Goal: Register for event/course

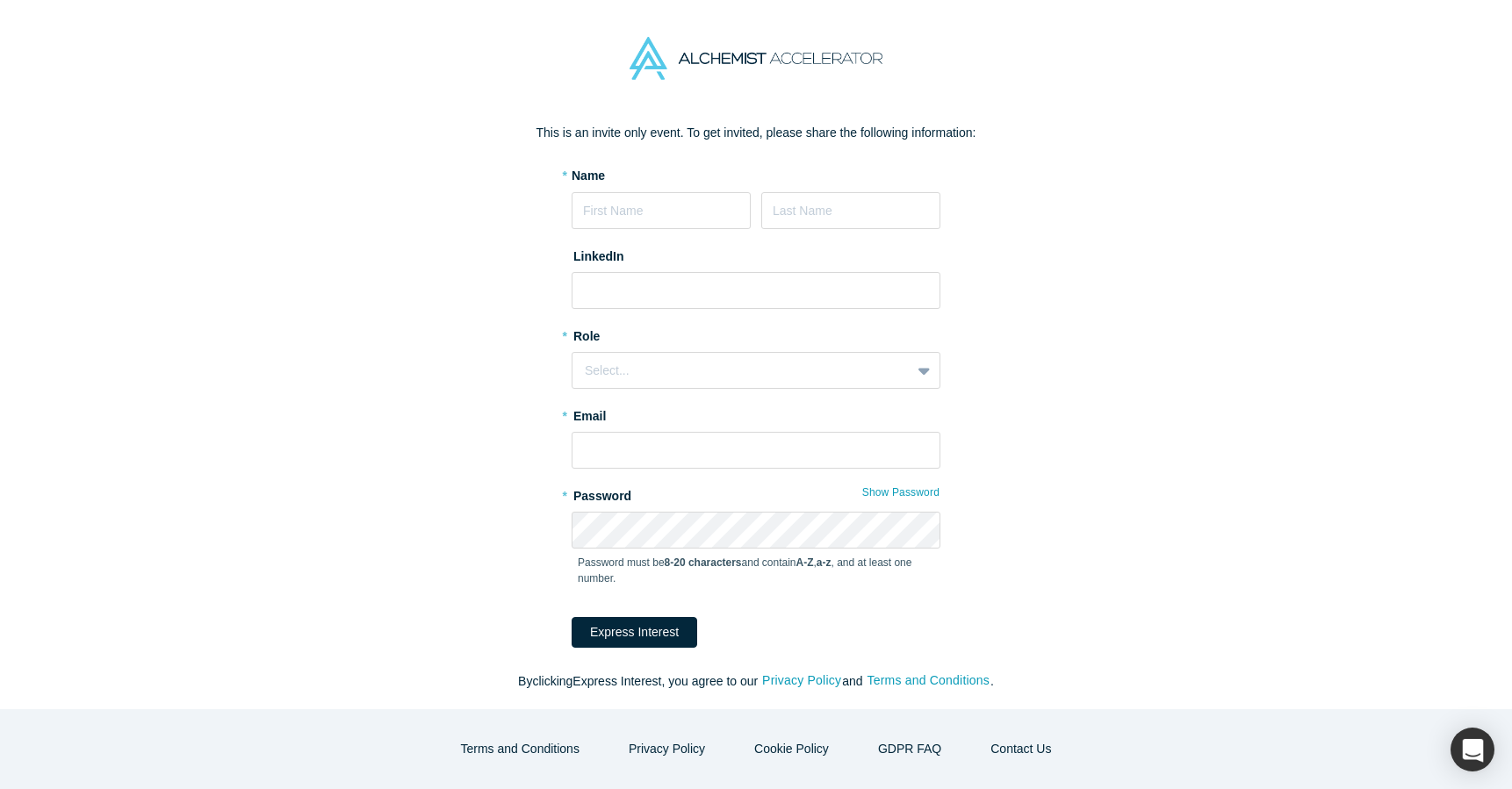
scroll to position [39, 0]
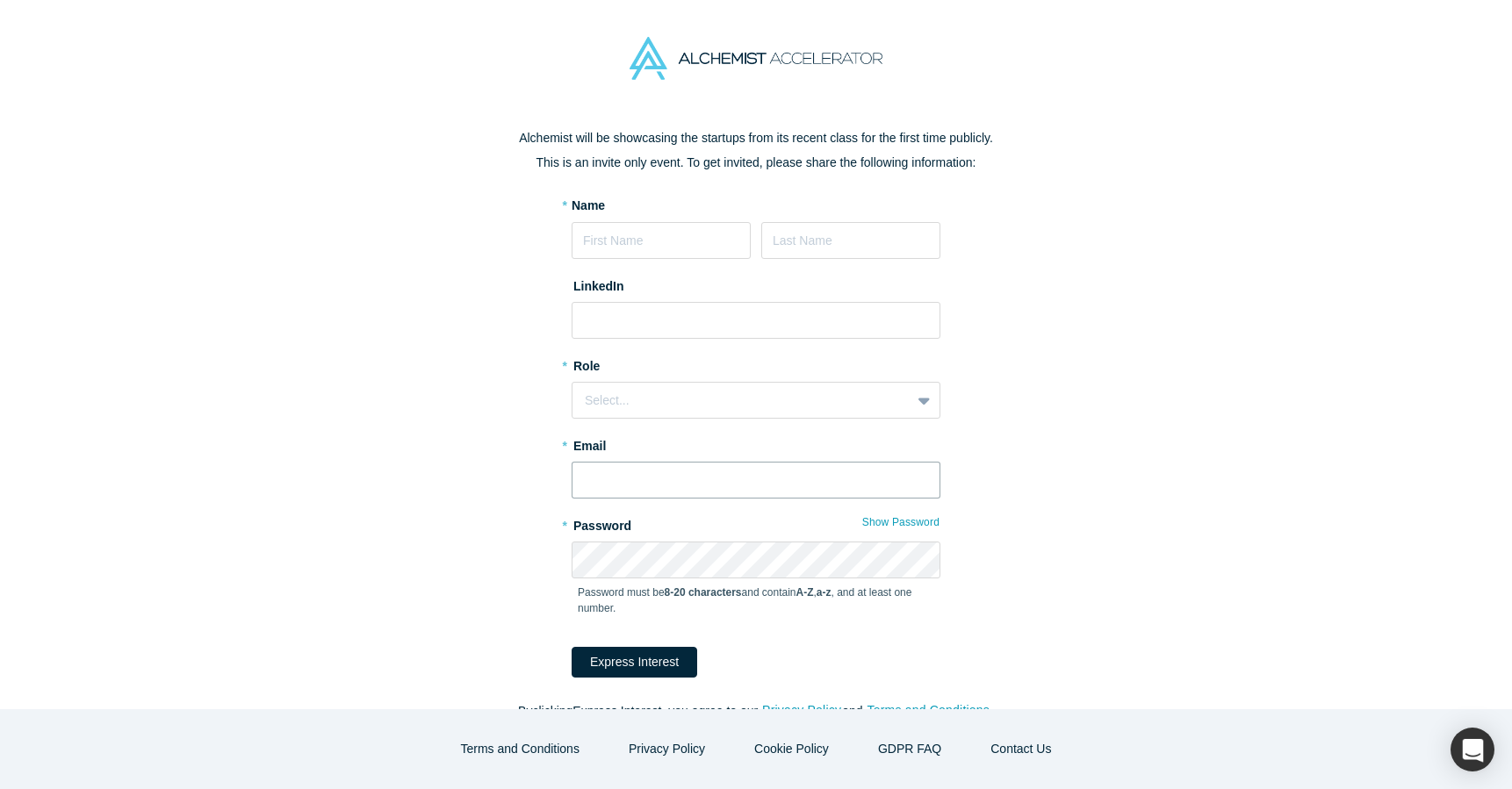
type input "[PERSON_NAME][EMAIL_ADDRESS][DOMAIN_NAME]"
click at [1077, 409] on div "Request an Invitation to Alchemist Demo Day Alchemist will be showcasing the st…" at bounding box center [756, 409] width 738 height 661
click at [1155, 370] on div "Request an Invitation to Alchemist Demo Day Alchemist will be showcasing the st…" at bounding box center [756, 413] width 1512 height 592
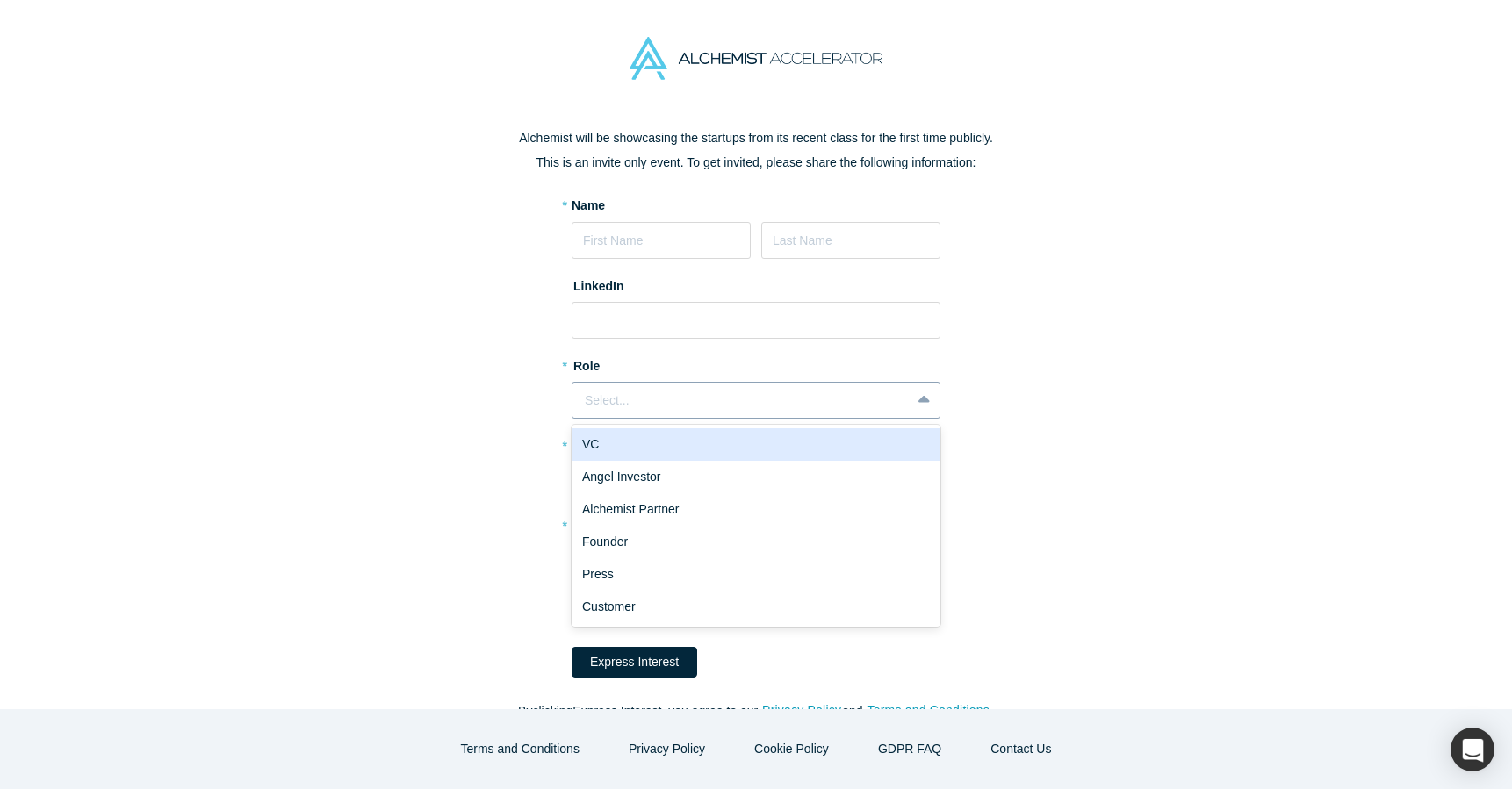
click at [913, 402] on div at bounding box center [925, 400] width 28 height 32
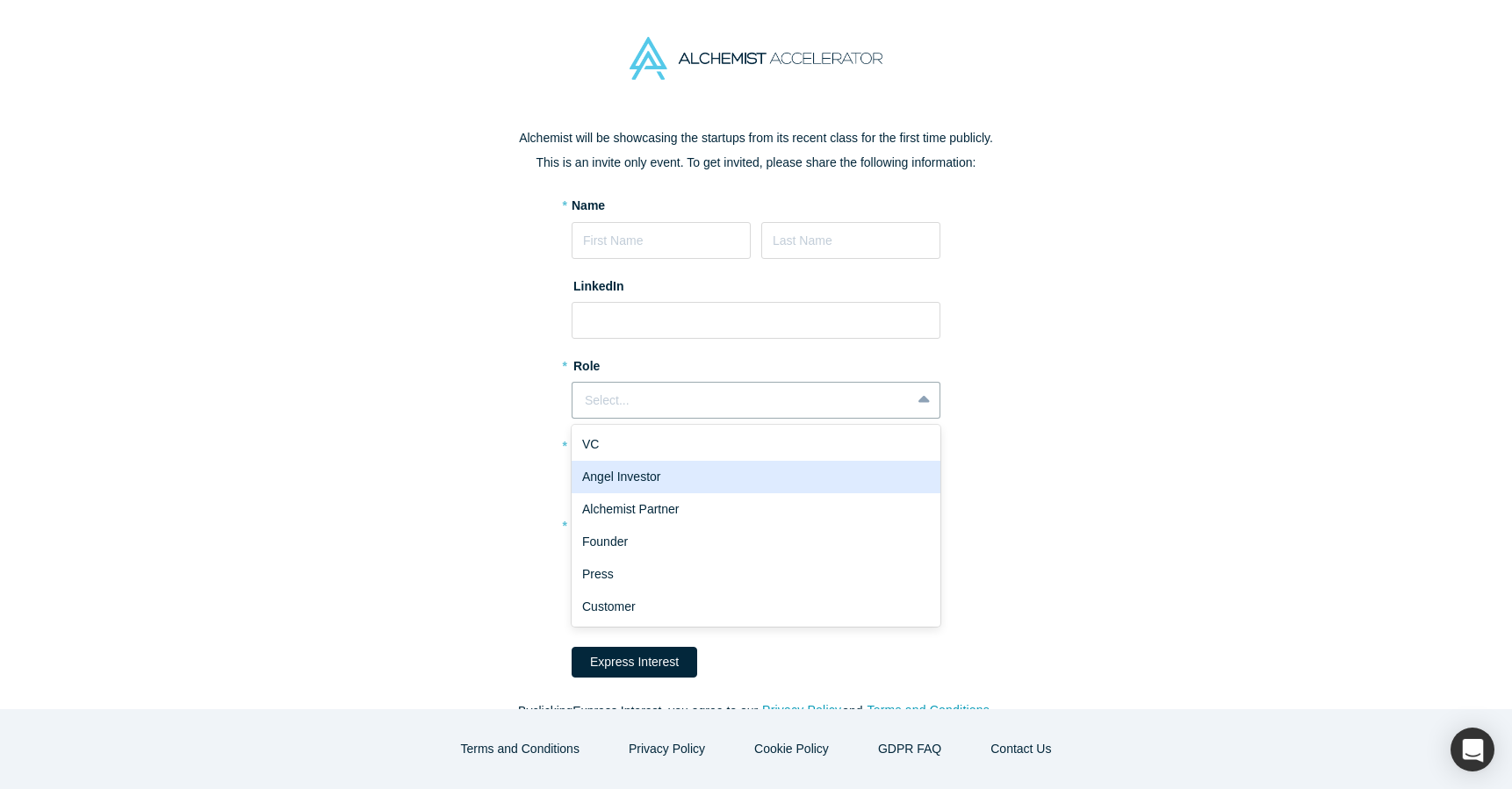
click at [1203, 432] on div "Request an Invitation to Alchemist Demo Day Alchemist will be showcasing the st…" at bounding box center [756, 413] width 1512 height 592
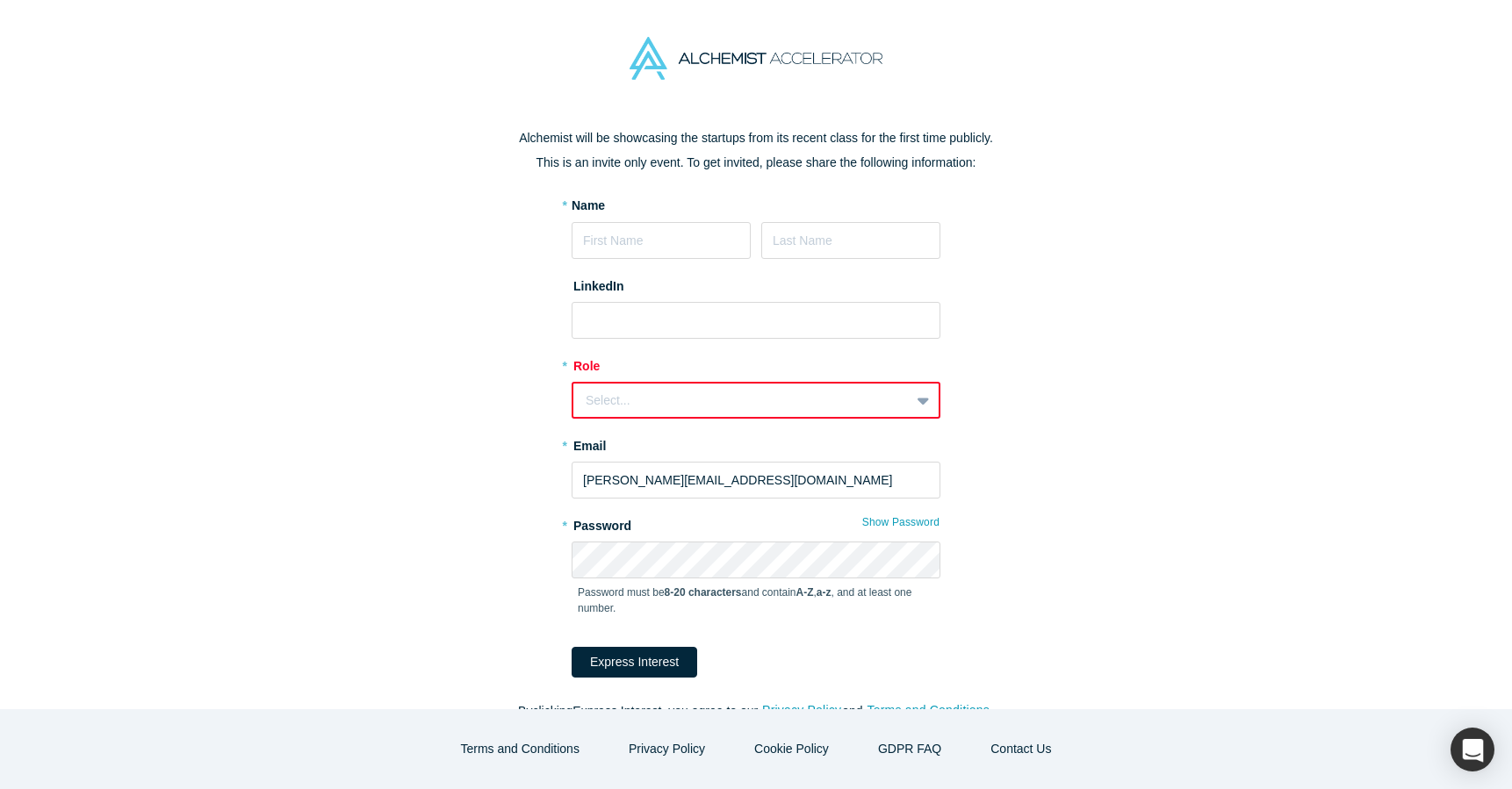
scroll to position [68, 0]
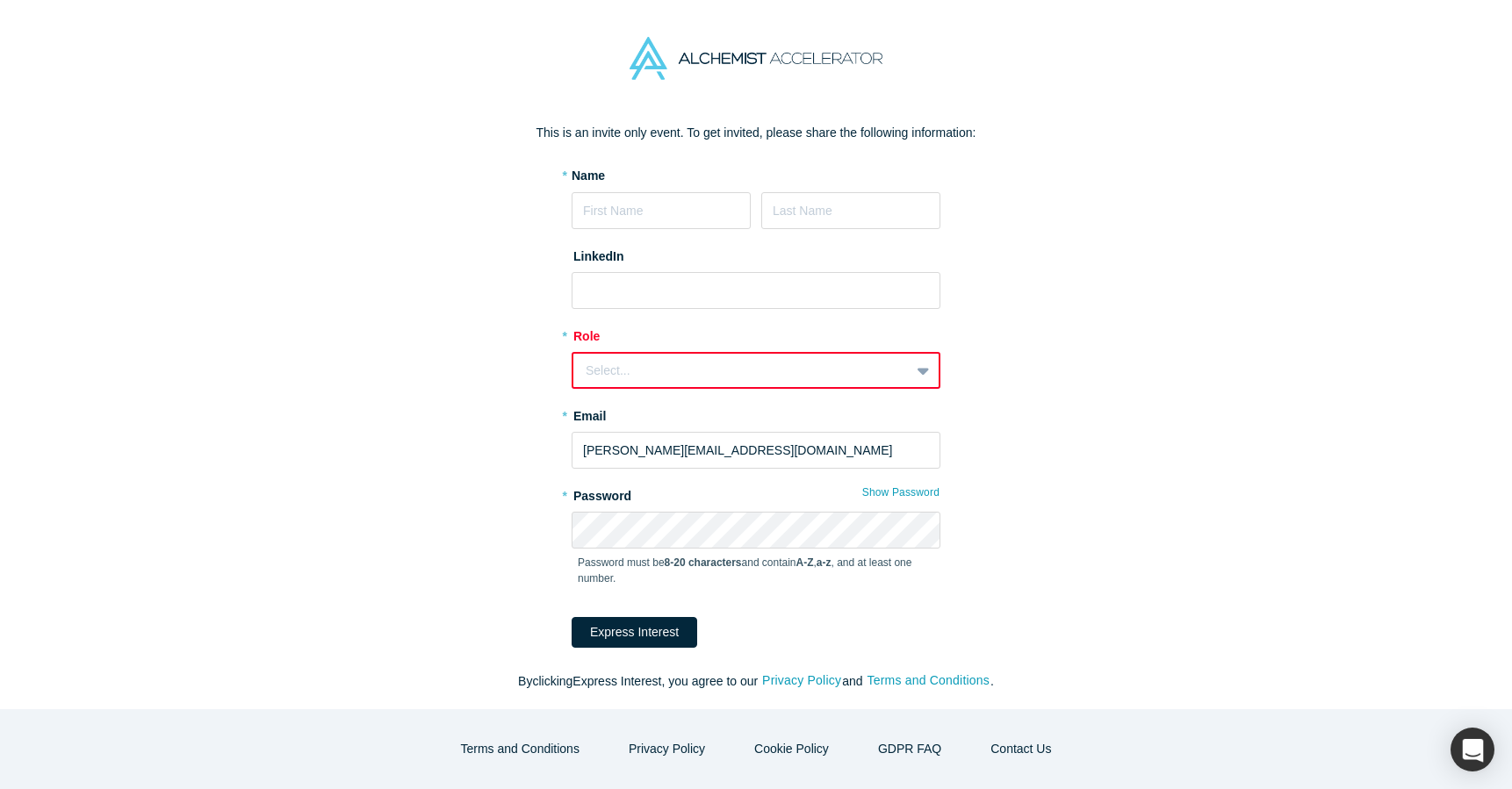
click at [710, 315] on form "* Name LinkedIn * Role Select... * Email jeff@deckfusion.com * Password Show Pa…" at bounding box center [756, 407] width 369 height 481
click at [709, 290] on input at bounding box center [756, 290] width 369 height 37
click at [386, 312] on div "Request an Invitation to Alchemist Demo Day Alchemist will be showcasing the st…" at bounding box center [756, 413] width 1512 height 592
click at [699, 216] on input at bounding box center [661, 210] width 179 height 37
click at [834, 206] on input at bounding box center [851, 210] width 179 height 37
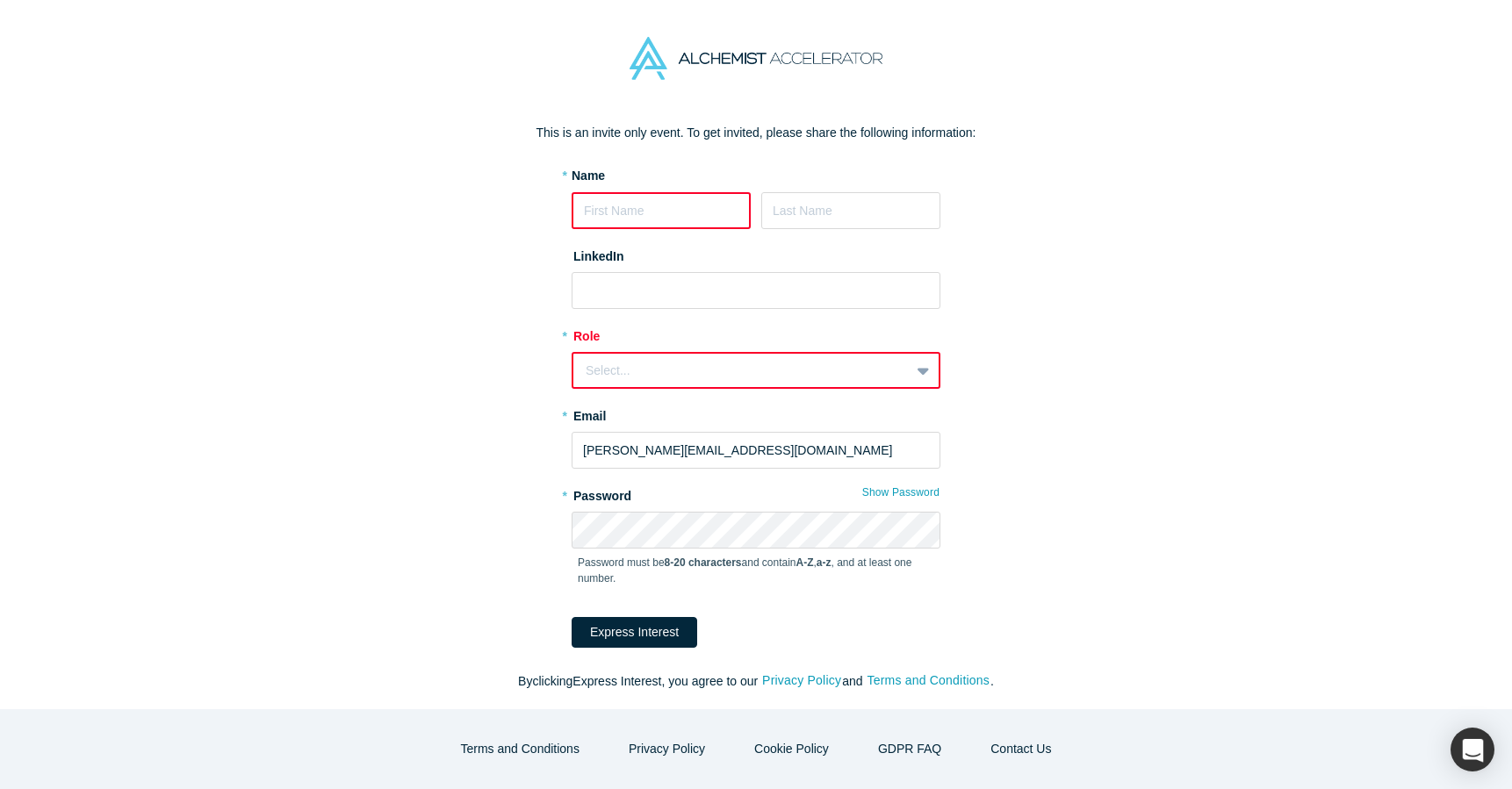
click at [453, 237] on div "Request an Invitation to Alchemist Demo Day Alchemist will be showcasing the st…" at bounding box center [756, 379] width 738 height 661
click at [824, 302] on input at bounding box center [756, 290] width 369 height 37
click at [487, 255] on div "Request an Invitation to Alchemist Demo Day Alchemist will be showcasing the st…" at bounding box center [756, 379] width 738 height 661
click at [707, 138] on p "This is an invite only event. To get invited, please share the following inform…" at bounding box center [756, 133] width 738 height 19
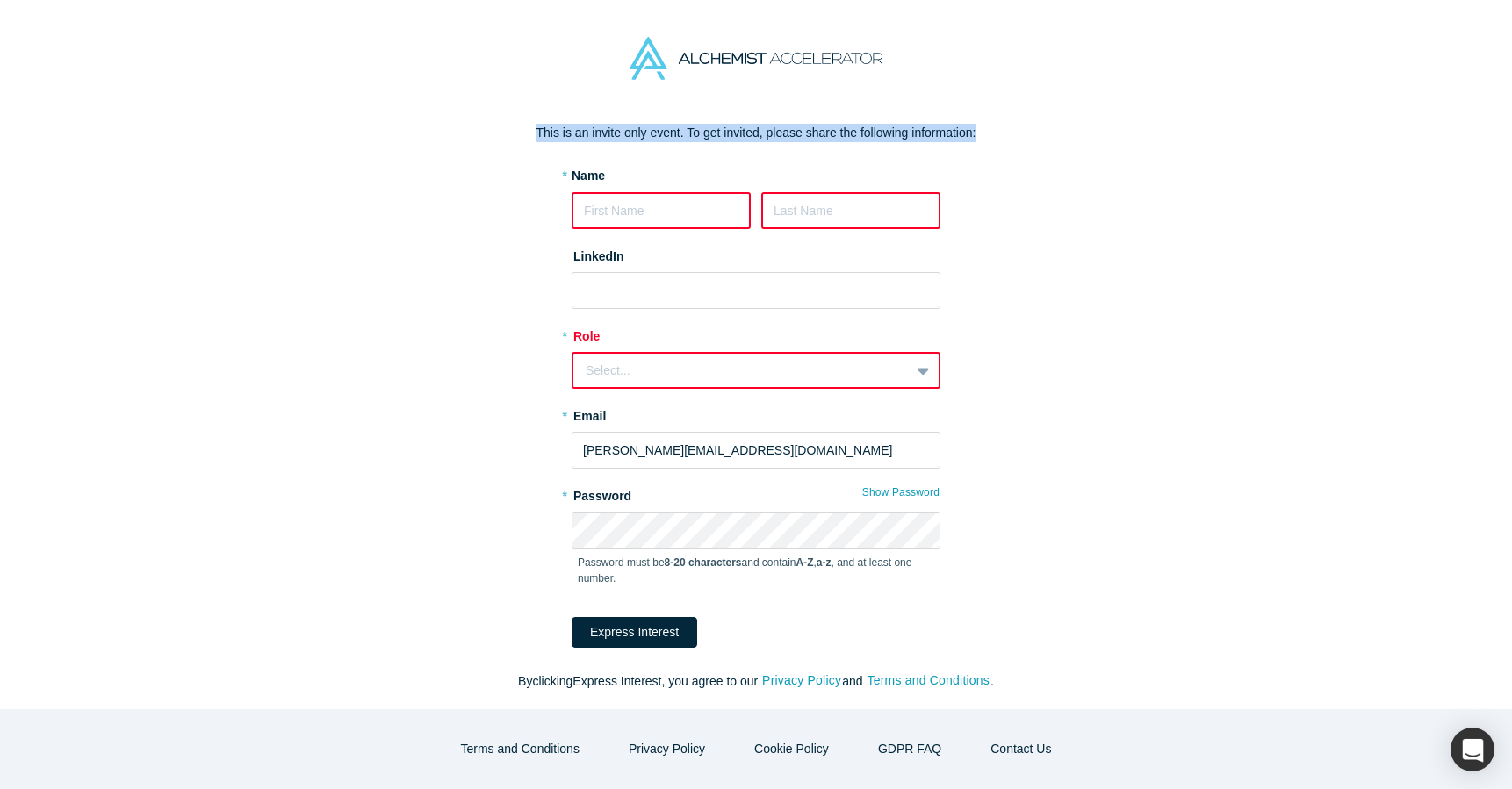
click at [707, 138] on p "This is an invite only event. To get invited, please share the following inform…" at bounding box center [756, 133] width 738 height 19
click at [504, 135] on p "This is an invite only event. To get invited, please share the following inform…" at bounding box center [756, 133] width 738 height 19
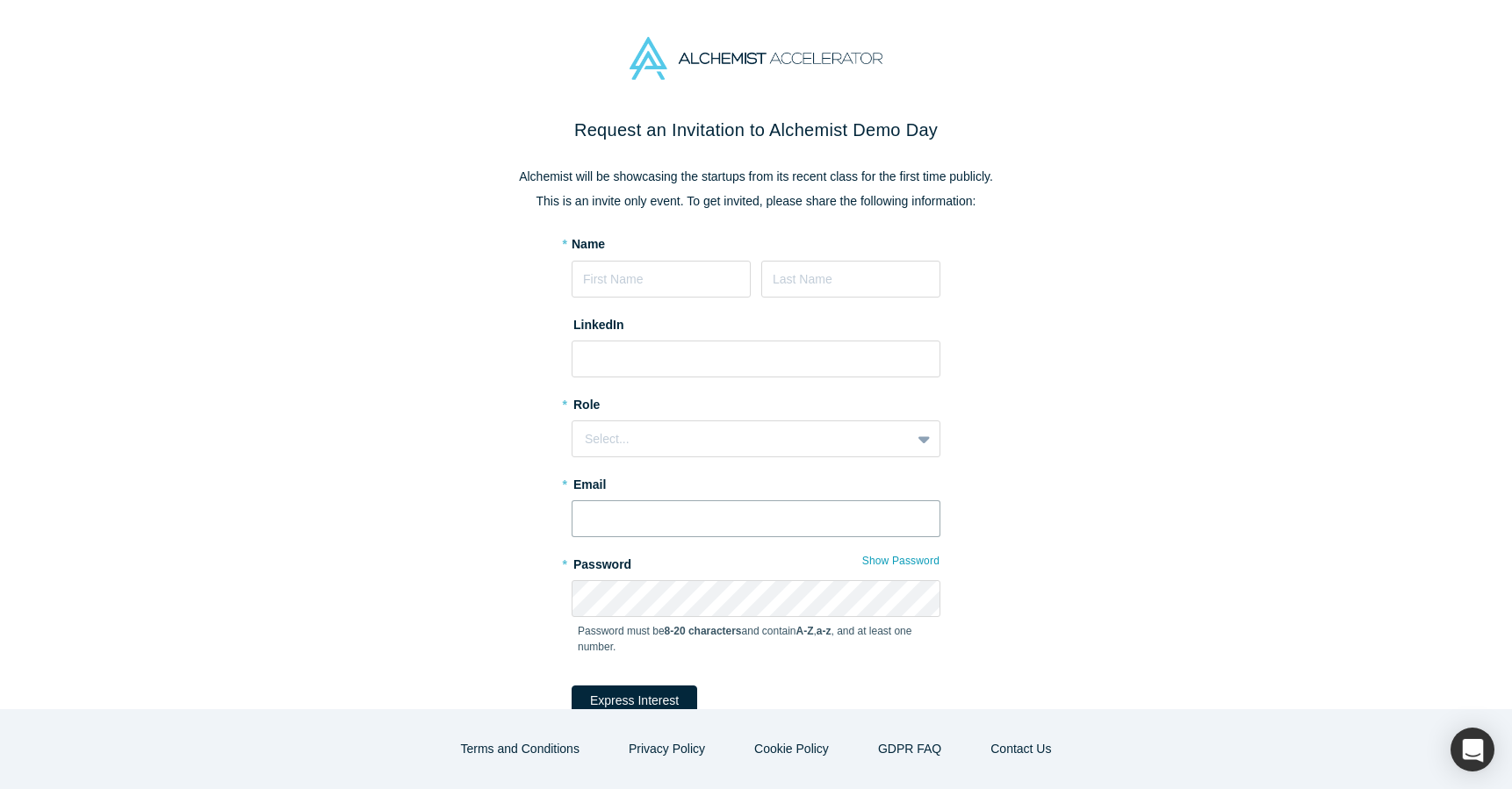
type input "[PERSON_NAME][EMAIL_ADDRESS][DOMAIN_NAME]"
click at [1089, 324] on div "Request an Invitation to Alchemist Demo Day Alchemist will be showcasing the st…" at bounding box center [756, 448] width 738 height 661
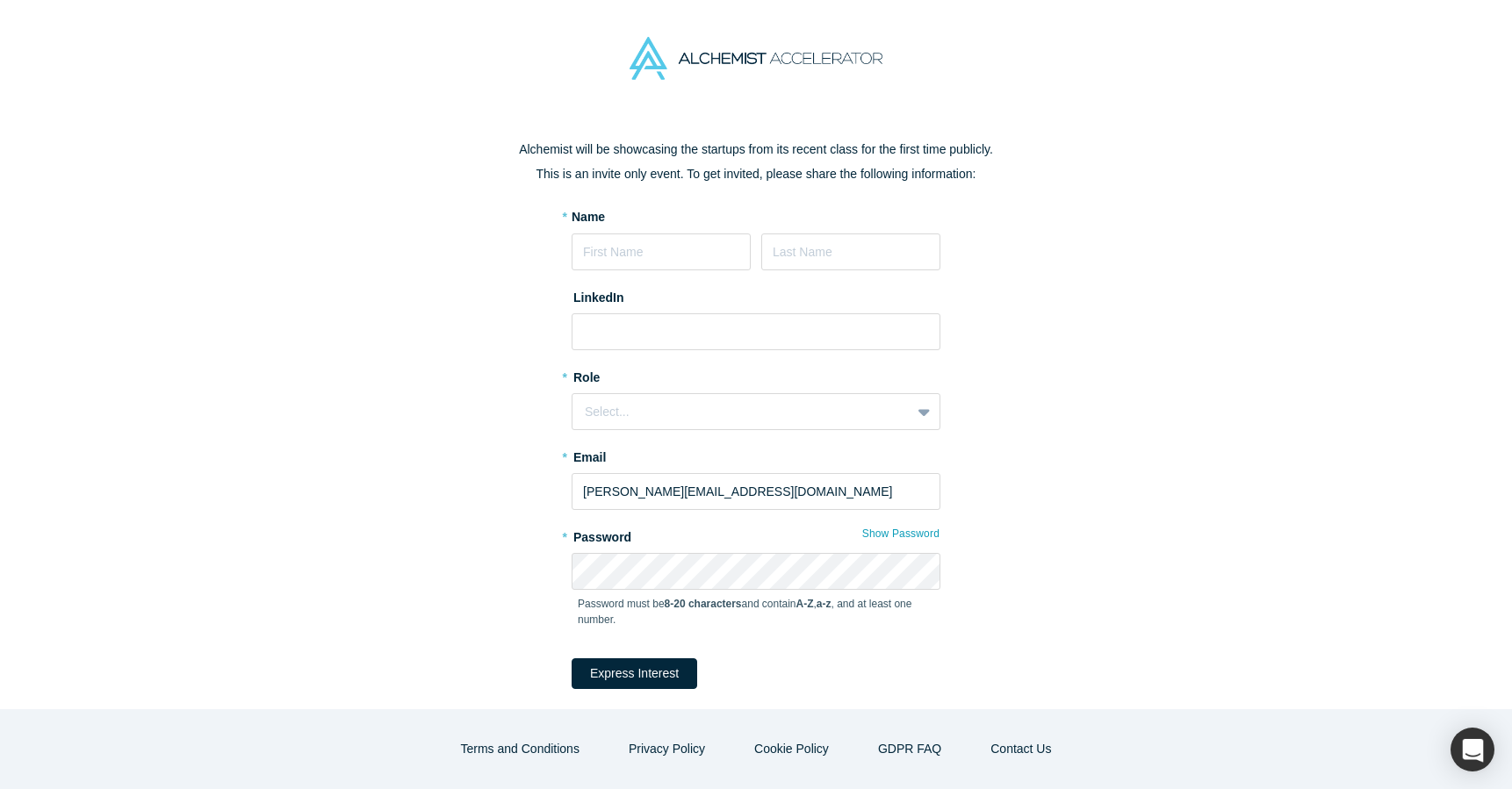
scroll to position [41, 0]
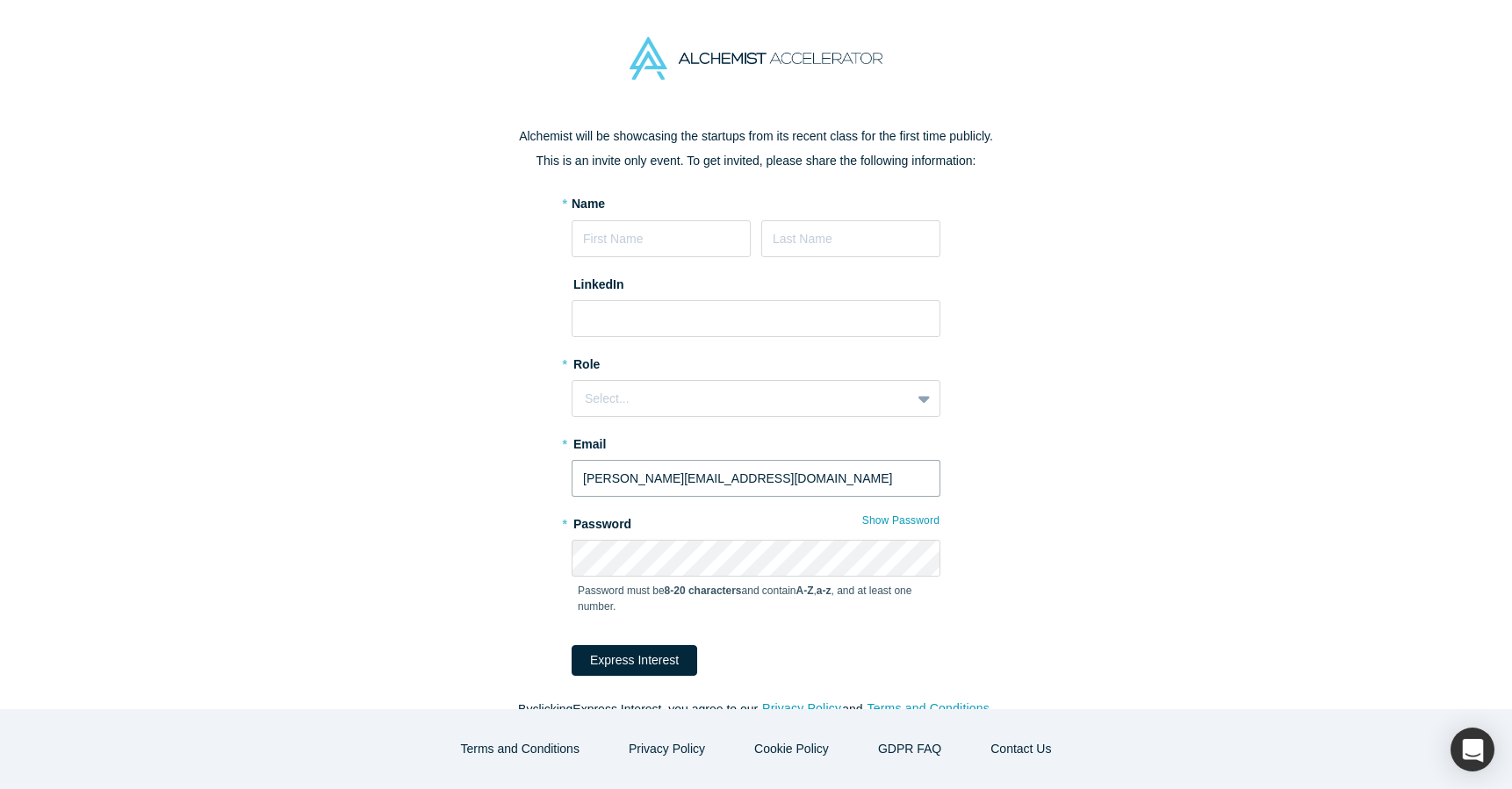
click at [742, 487] on input "[PERSON_NAME][EMAIL_ADDRESS][DOMAIN_NAME]" at bounding box center [756, 478] width 369 height 37
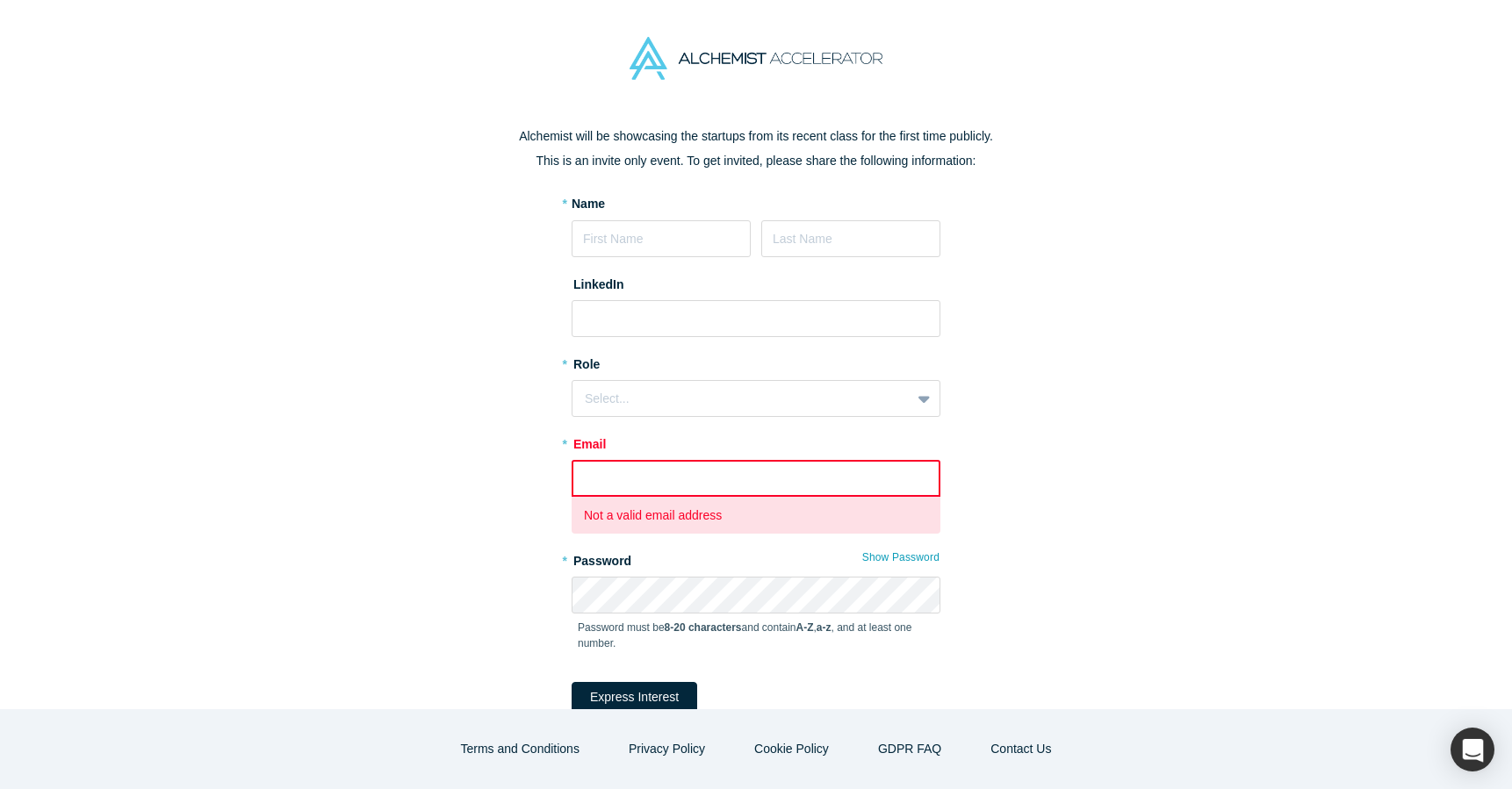
click at [626, 616] on div "Password must be 8-20 characters and contain A-Z , a-z , and at least one numbe…" at bounding box center [756, 641] width 369 height 57
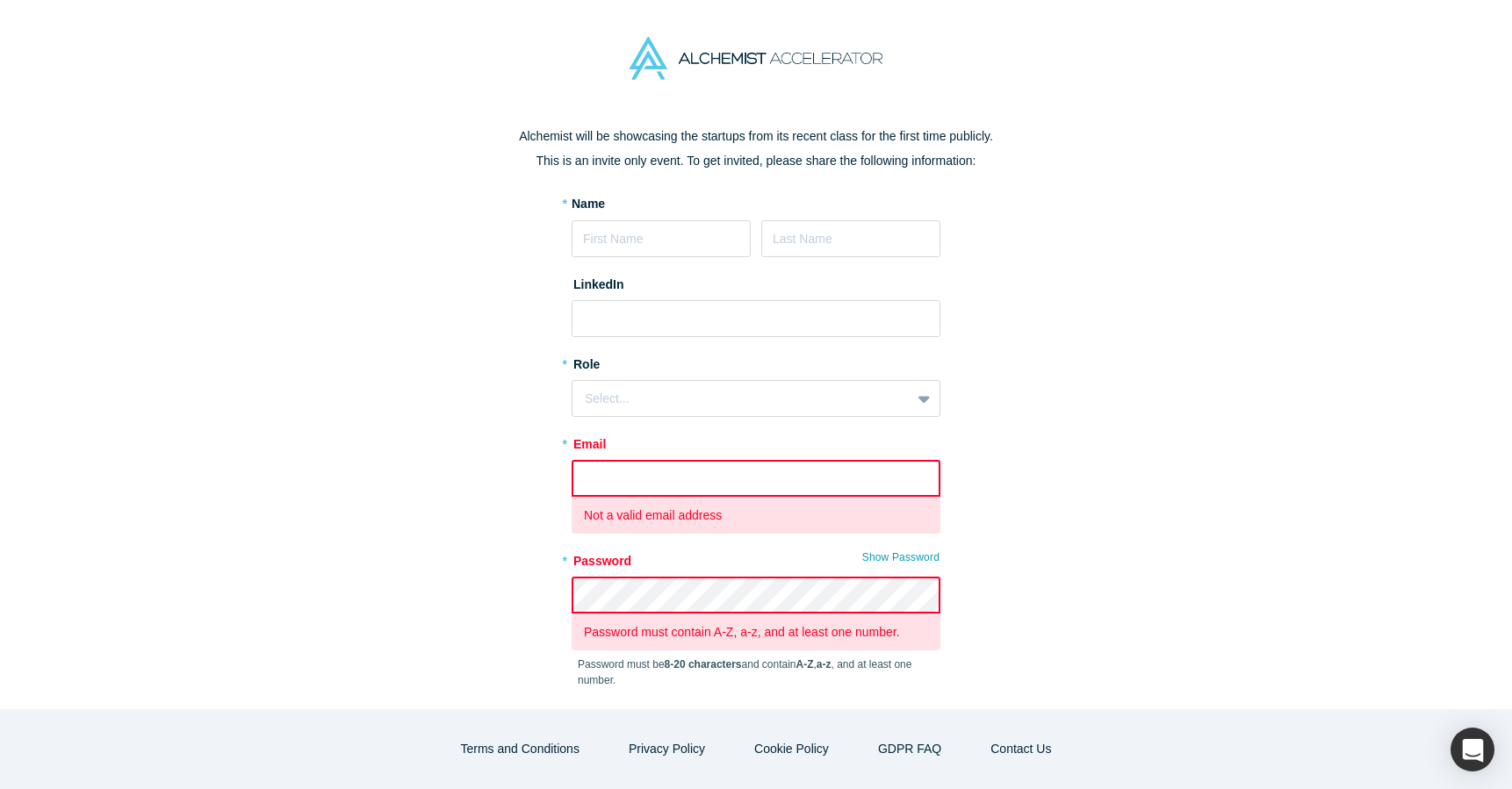
click at [525, 544] on div "Request an Invitation to Alchemist Demo Day Alchemist will be showcasing the st…" at bounding box center [756, 444] width 738 height 734
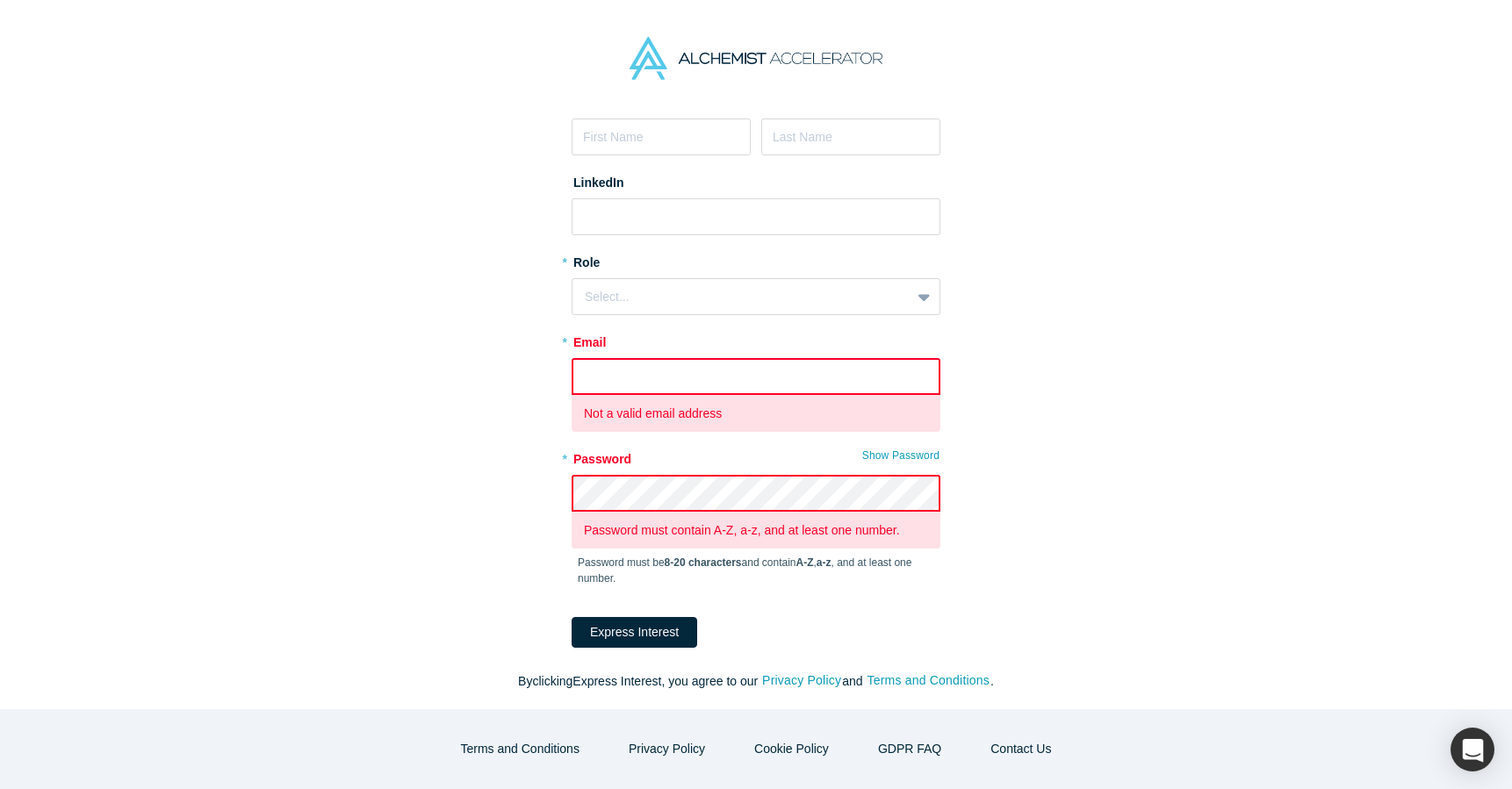
scroll to position [0, 0]
